Goal: Information Seeking & Learning: Learn about a topic

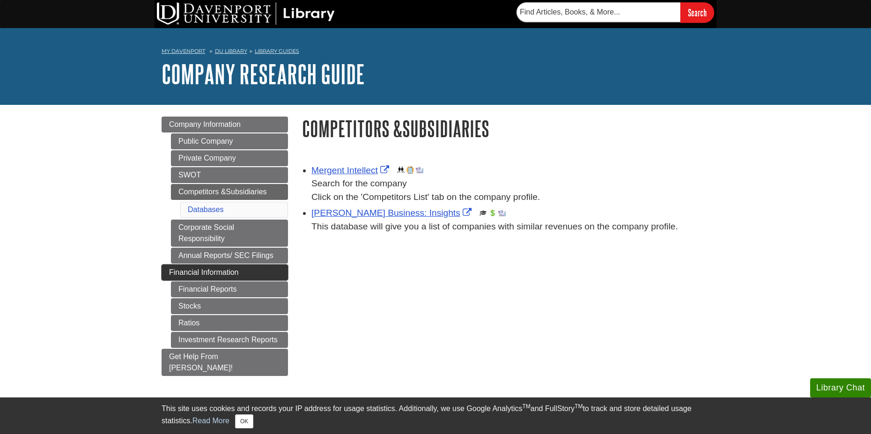
click at [207, 274] on span "Financial Information" at bounding box center [204, 272] width 70 height 8
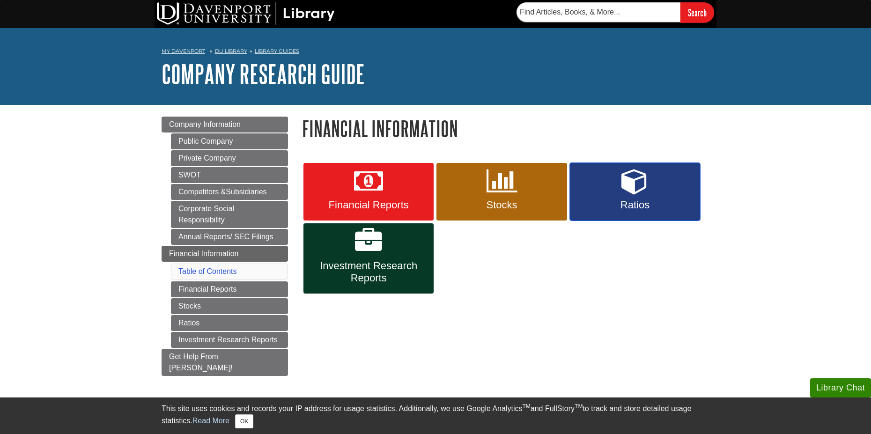
click at [661, 200] on span "Ratios" at bounding box center [635, 205] width 116 height 12
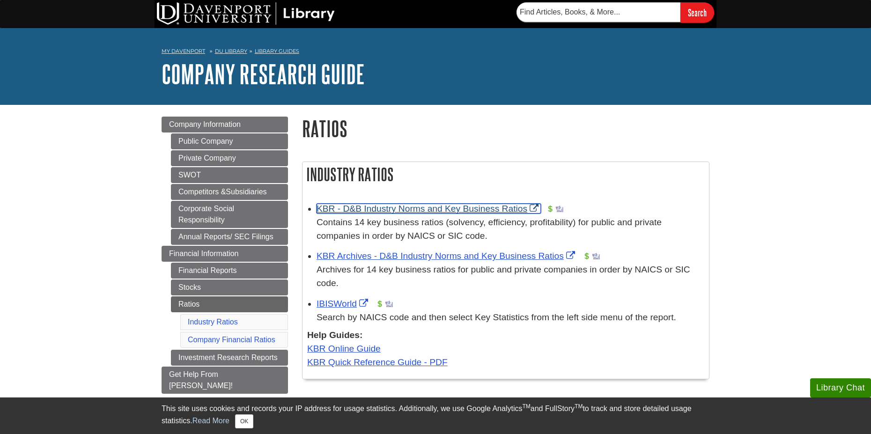
click at [434, 204] on link "KBR - D&B Industry Norms and Key Business Ratios" at bounding box center [428, 209] width 224 height 10
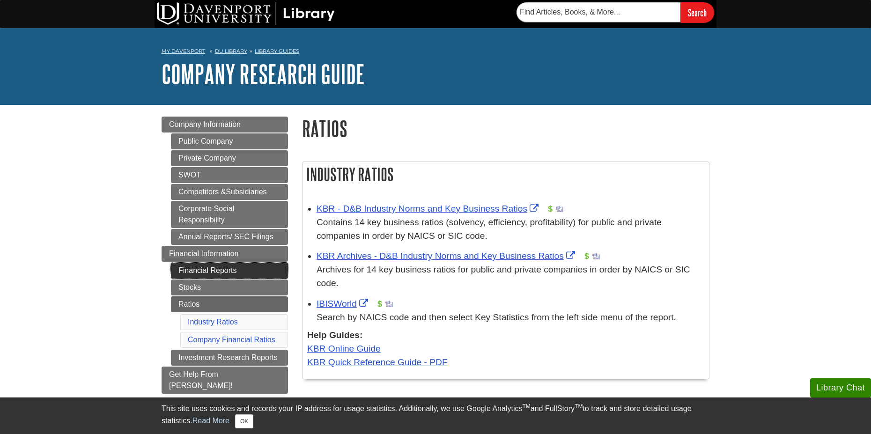
click at [209, 267] on link "Financial Reports" at bounding box center [229, 271] width 117 height 16
